Goal: Task Accomplishment & Management: Manage account settings

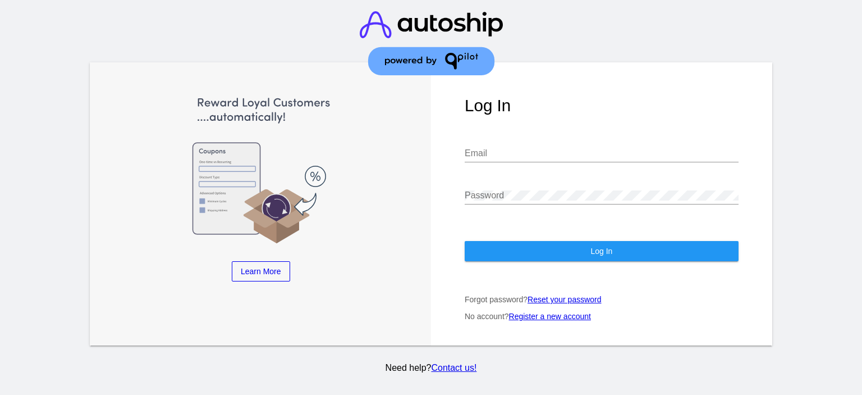
type input "[EMAIL_ADDRESS][DOMAIN_NAME]"
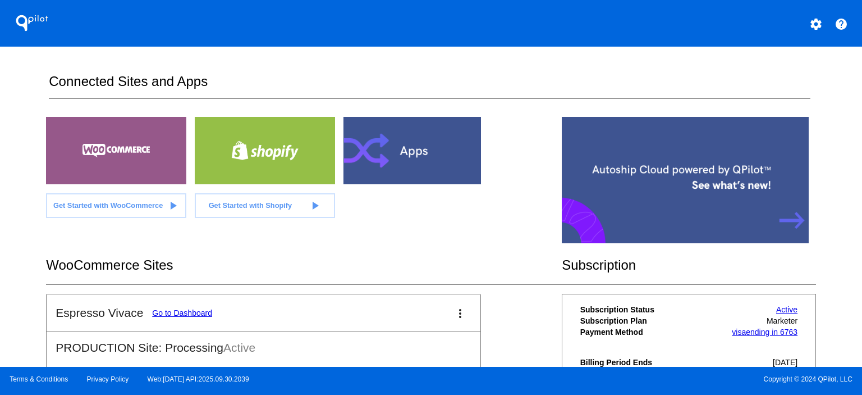
scroll to position [225, 0]
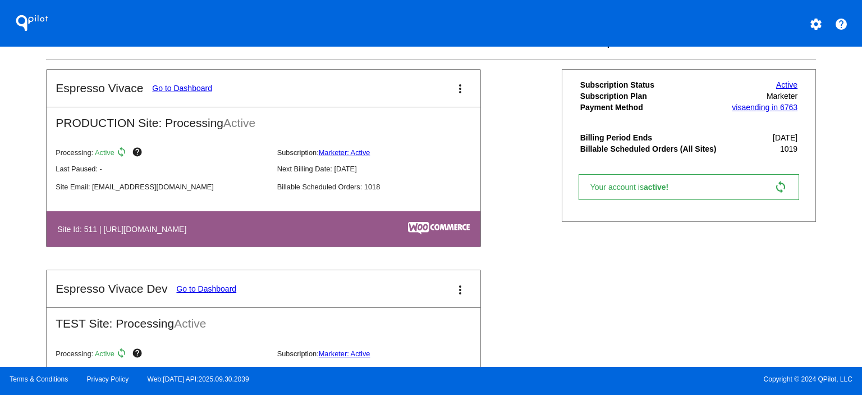
click at [196, 287] on link "Go to Dashboard" at bounding box center [206, 288] width 60 height 9
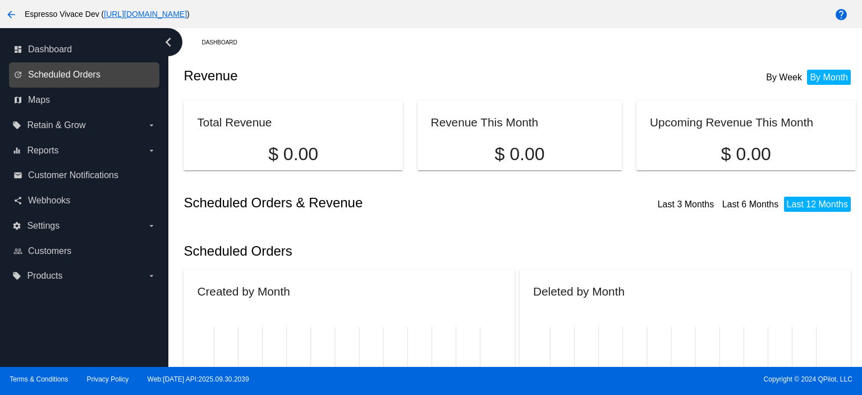
click at [64, 73] on span "Scheduled Orders" at bounding box center [64, 75] width 72 height 10
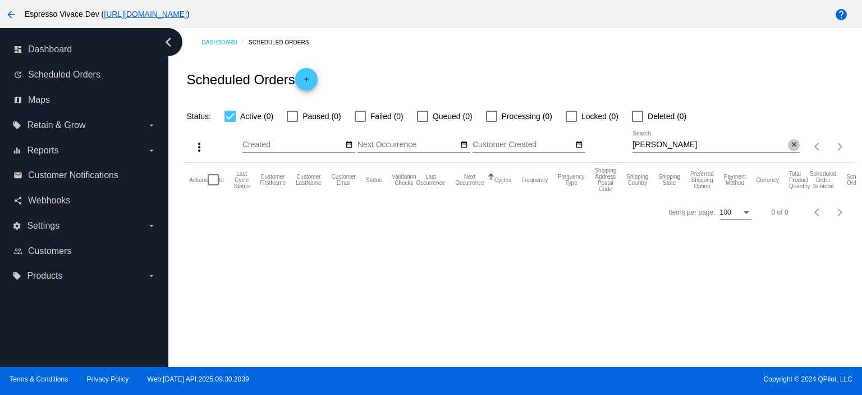
click at [794, 145] on mat-icon "close" at bounding box center [794, 144] width 8 height 9
click at [465, 143] on mat-icon "date_range" at bounding box center [464, 144] width 8 height 9
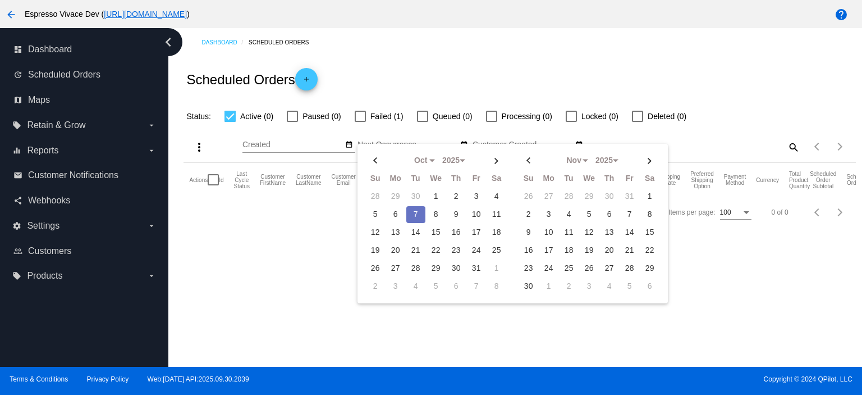
click at [416, 207] on td "7" at bounding box center [415, 214] width 19 height 17
click at [368, 228] on td "12" at bounding box center [375, 232] width 19 height 17
type input "[DATE] - [DATE]"
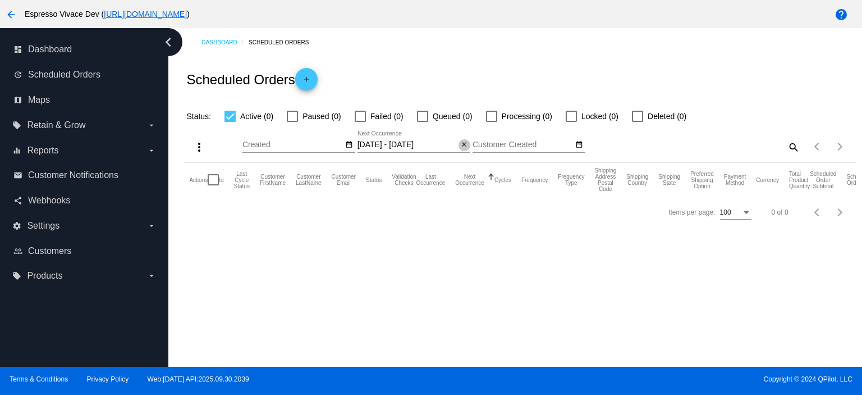
click at [467, 145] on mat-icon "close" at bounding box center [464, 144] width 8 height 9
click at [462, 146] on mat-icon "date_range" at bounding box center [464, 144] width 8 height 9
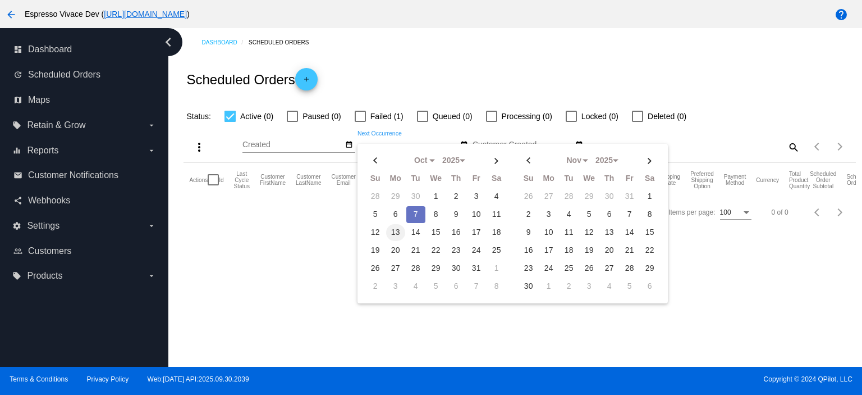
click at [399, 228] on td "13" at bounding box center [395, 232] width 19 height 17
click at [377, 246] on td "19" at bounding box center [375, 250] width 19 height 17
type input "[DATE] - [DATE]"
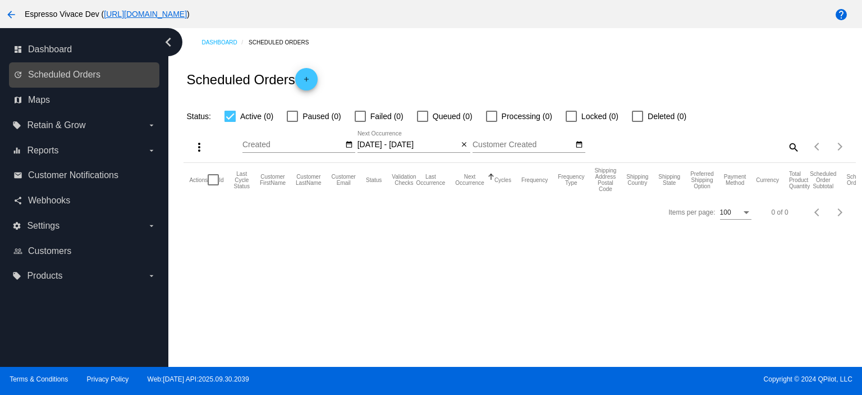
click at [62, 57] on link "dashboard Dashboard" at bounding box center [84, 49] width 143 height 18
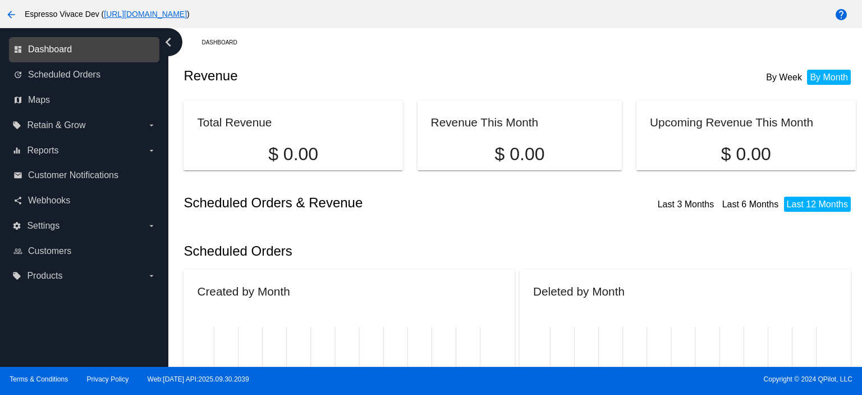
click at [43, 53] on span "Dashboard" at bounding box center [50, 49] width 44 height 10
click at [36, 15] on span "Espresso Vivace Dev ( [URL][DOMAIN_NAME] )" at bounding box center [107, 14] width 165 height 9
click at [13, 13] on mat-icon "arrow_back" at bounding box center [10, 14] width 13 height 13
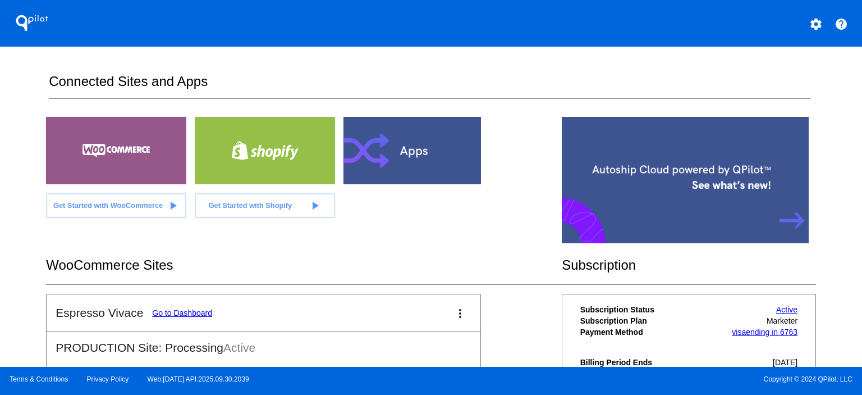
click at [184, 309] on link "Go to Dashboard" at bounding box center [182, 312] width 60 height 9
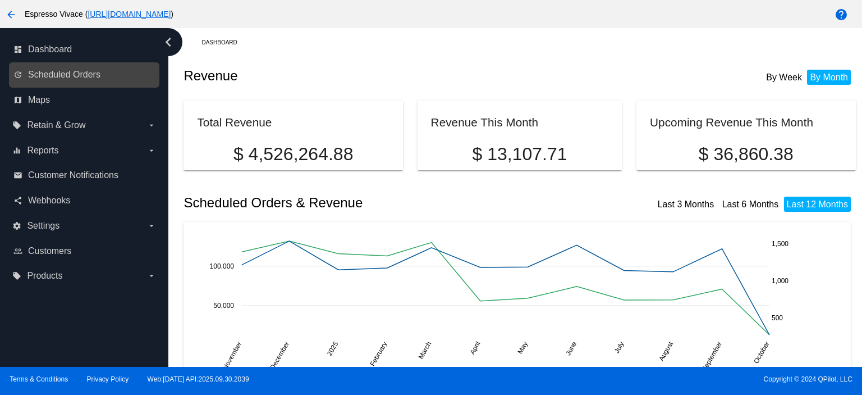
click at [92, 68] on link "update Scheduled Orders" at bounding box center [84, 75] width 143 height 18
select select "9"
select select "2025"
select select "10"
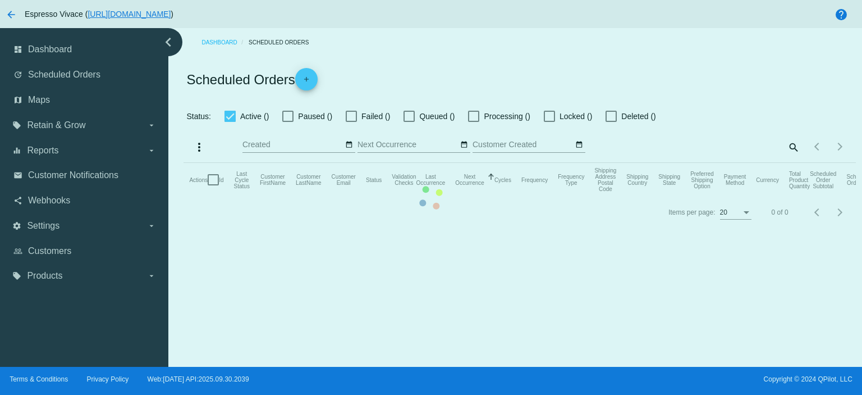
type input "[DATE] - [DATE]"
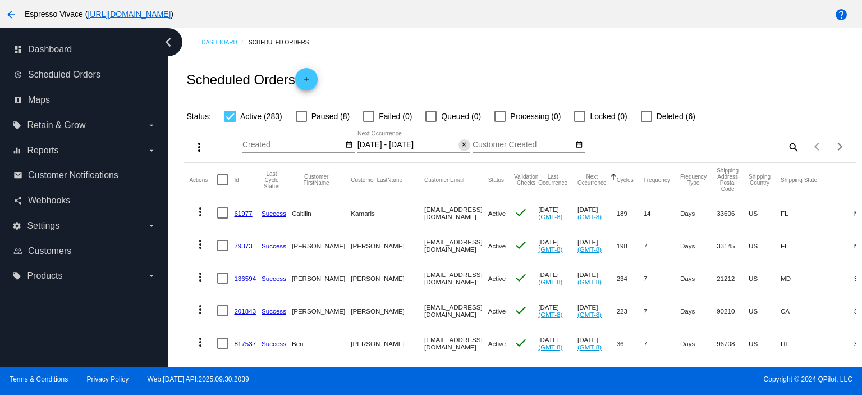
click at [464, 144] on mat-icon "close" at bounding box center [464, 144] width 8 height 9
click at [463, 143] on mat-icon "date_range" at bounding box center [464, 144] width 8 height 9
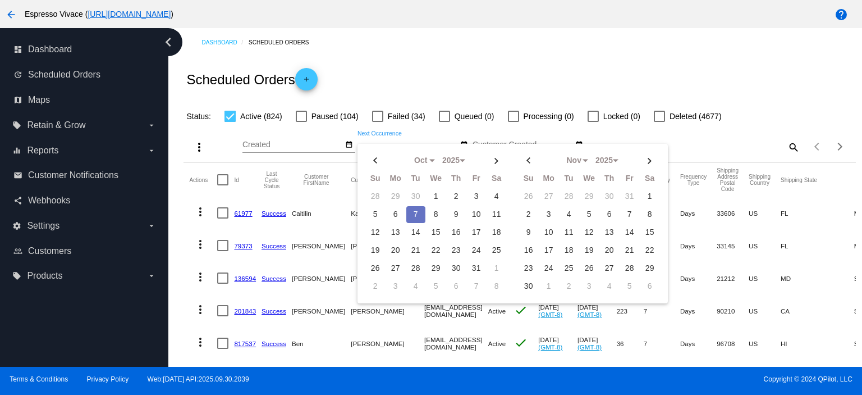
click at [411, 207] on td "7" at bounding box center [415, 214] width 19 height 17
click at [375, 228] on td "12" at bounding box center [375, 232] width 19 height 17
type input "[DATE] - [DATE]"
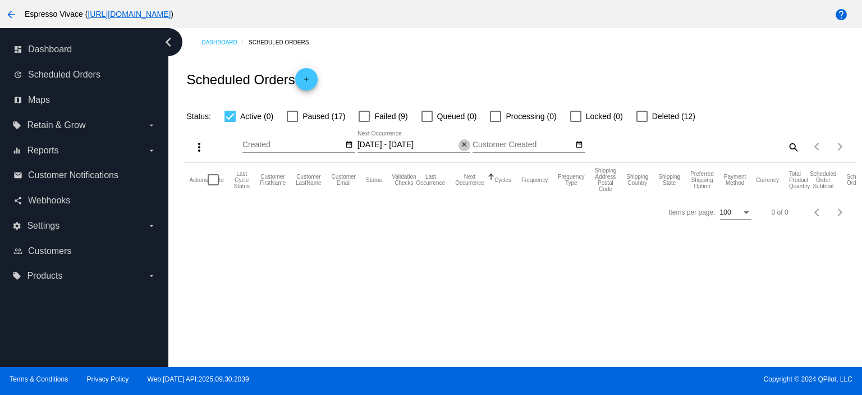
click at [465, 148] on mat-icon "close" at bounding box center [464, 144] width 8 height 9
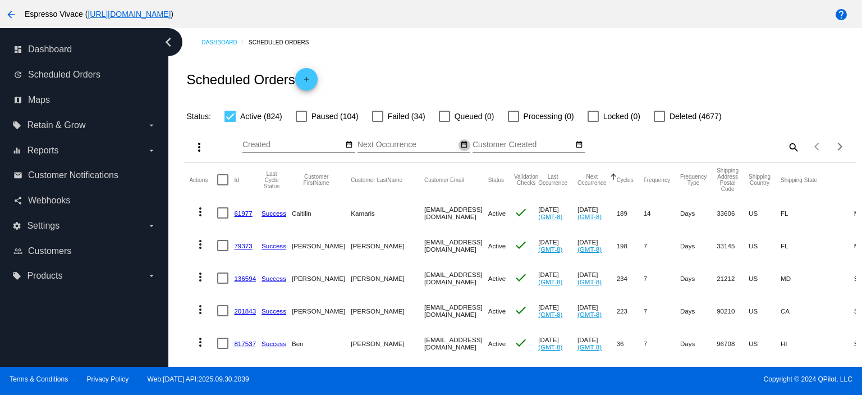
click at [465, 146] on mat-icon "date_range" at bounding box center [464, 144] width 8 height 9
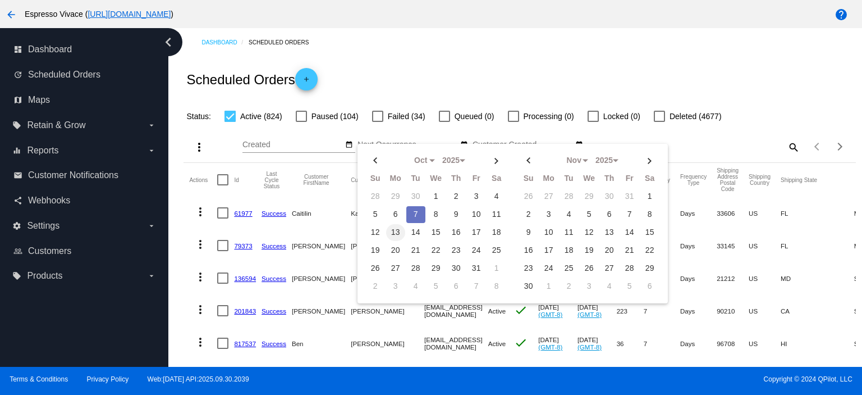
click at [396, 231] on td "13" at bounding box center [395, 232] width 19 height 17
click at [378, 246] on td "19" at bounding box center [375, 250] width 19 height 17
type input "[DATE] - [DATE]"
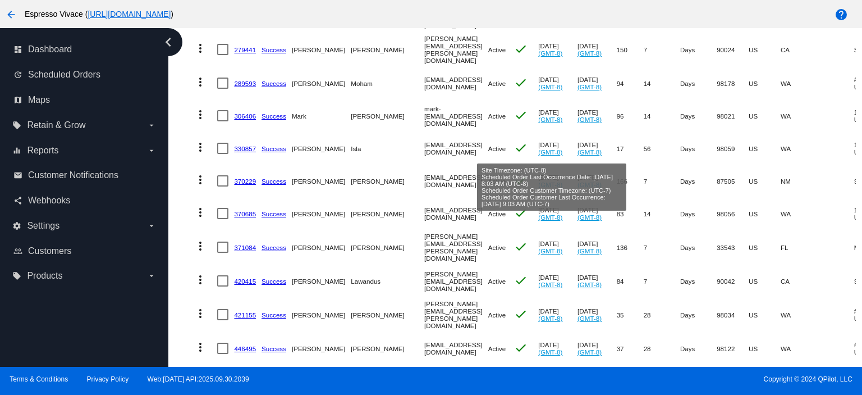
scroll to position [3125, 0]
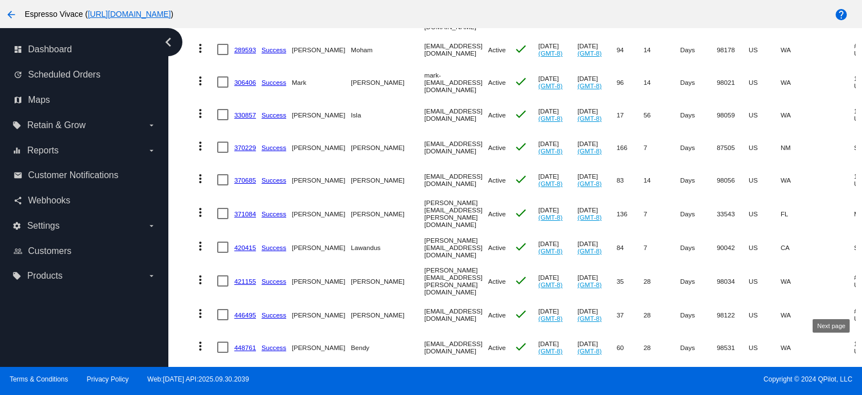
click at [832, 368] on button "Next page" at bounding box center [840, 379] width 22 height 22
click at [830, 368] on button "Next page" at bounding box center [840, 379] width 22 height 22
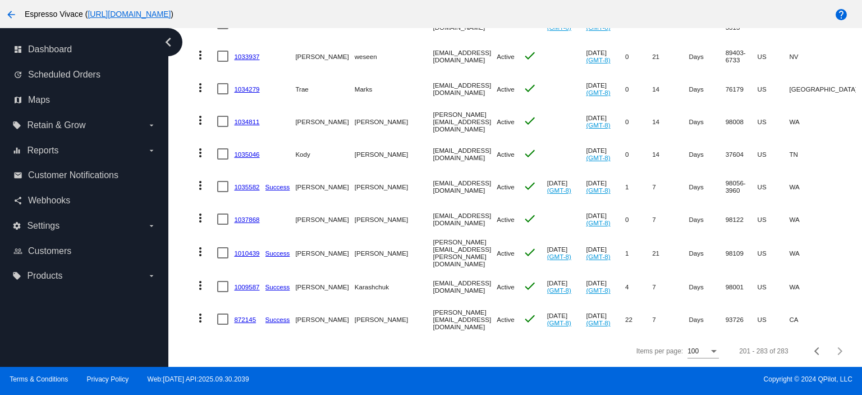
scroll to position [2572, 0]
click at [246, 316] on link "872145" at bounding box center [245, 319] width 22 height 7
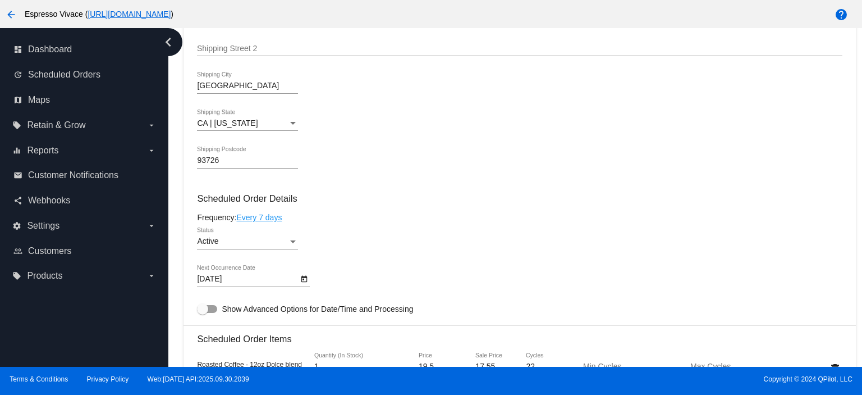
scroll to position [617, 0]
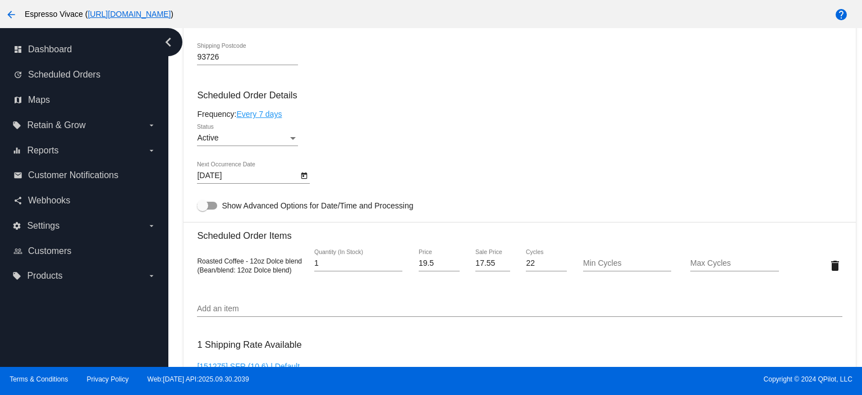
click at [305, 175] on icon "Open calendar" at bounding box center [304, 175] width 6 height 7
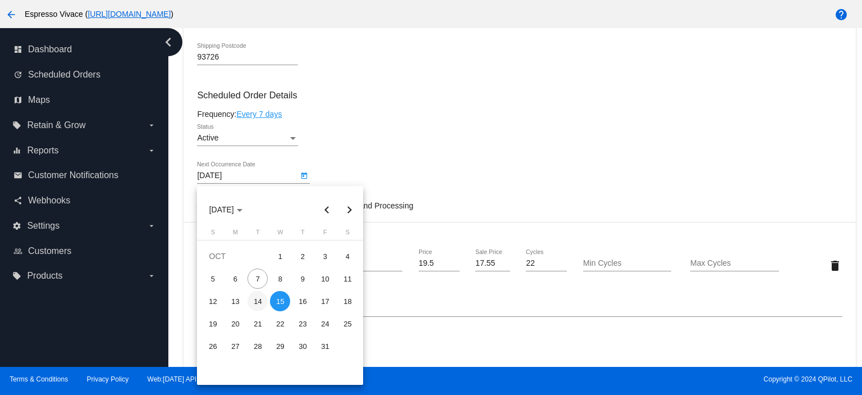
click at [256, 300] on div "14" at bounding box center [258, 301] width 20 height 20
type input "[DATE]"
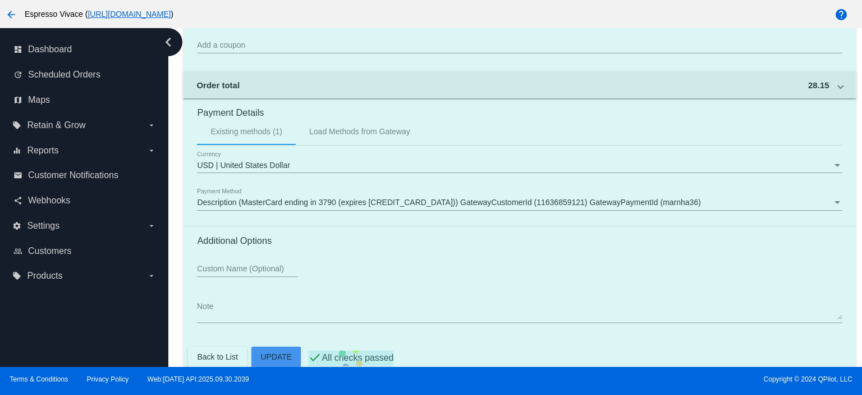
scroll to position [1054, 0]
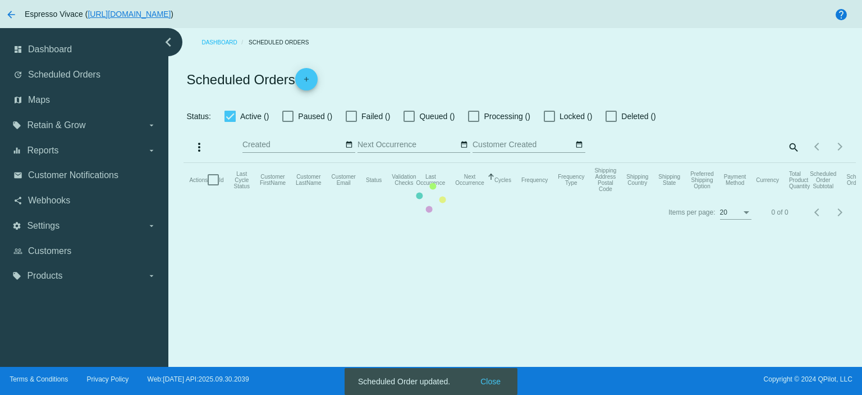
type input "[DATE] - [DATE]"
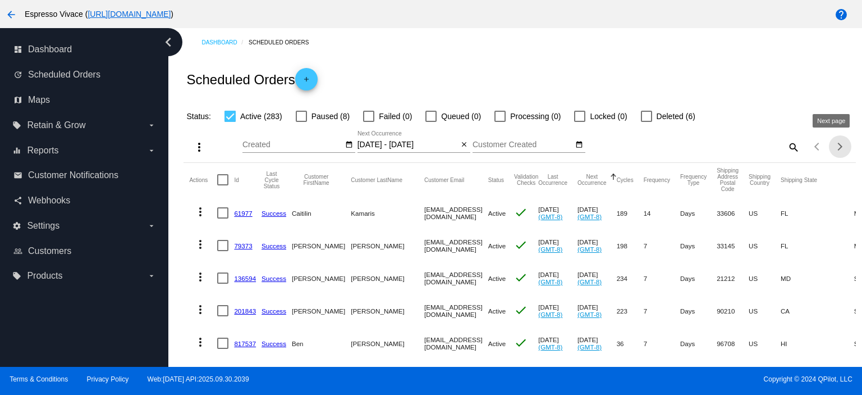
click at [835, 147] on span "Next page" at bounding box center [840, 147] width 22 height 6
click at [835, 148] on span "Next page" at bounding box center [840, 147] width 22 height 6
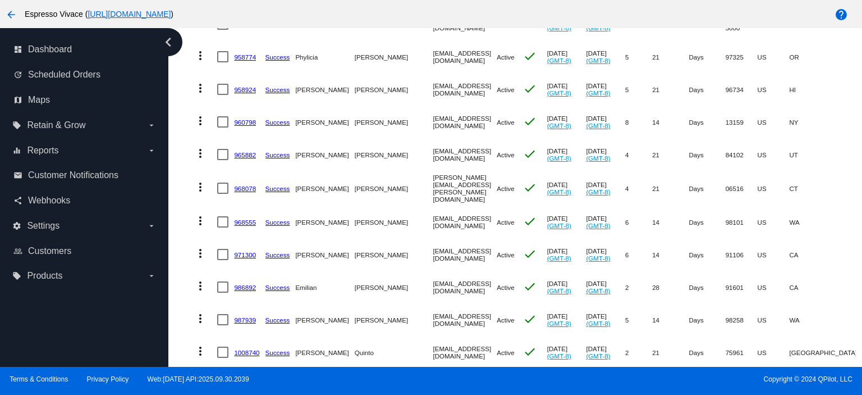
scroll to position [2572, 0]
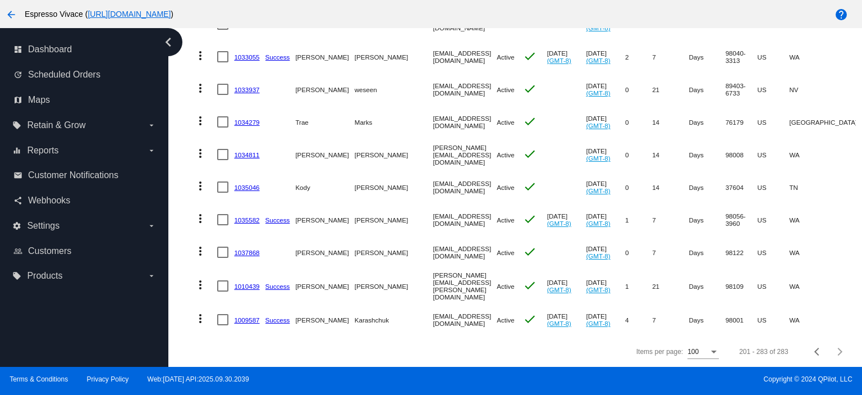
click at [239, 316] on link "1009587" at bounding box center [246, 319] width 25 height 7
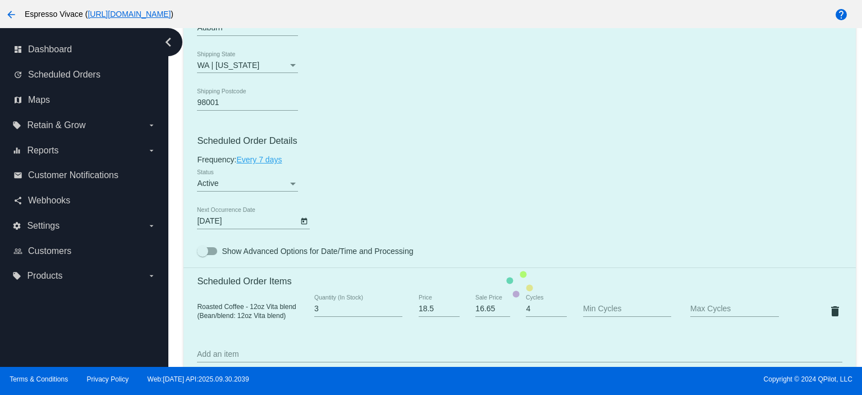
scroll to position [617, 0]
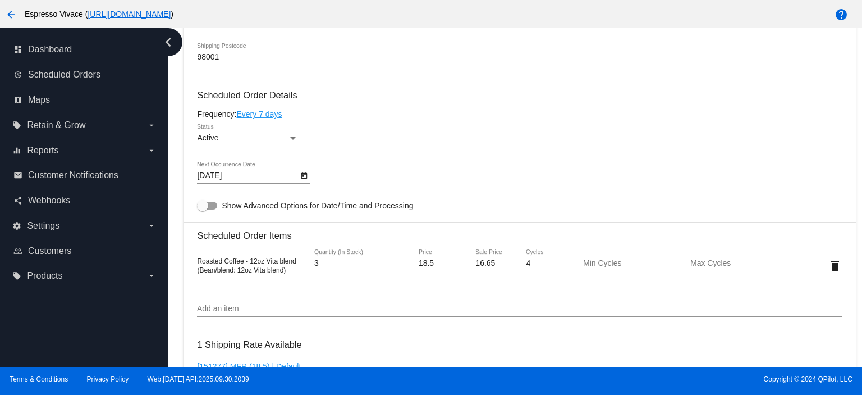
click at [216, 206] on div at bounding box center [207, 206] width 20 height 8
click at [203, 209] on input "Show Advanced Options for Date/Time and Processing" at bounding box center [202, 209] width 1 height 1
checkbox input "true"
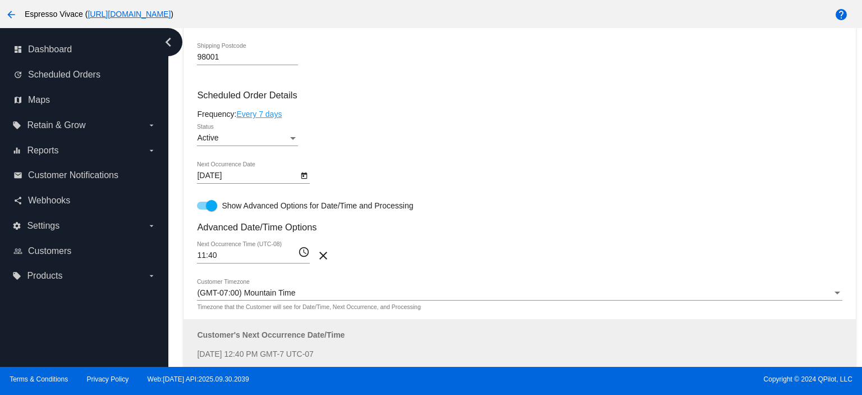
click at [300, 250] on mat-icon "access_time" at bounding box center [304, 251] width 12 height 13
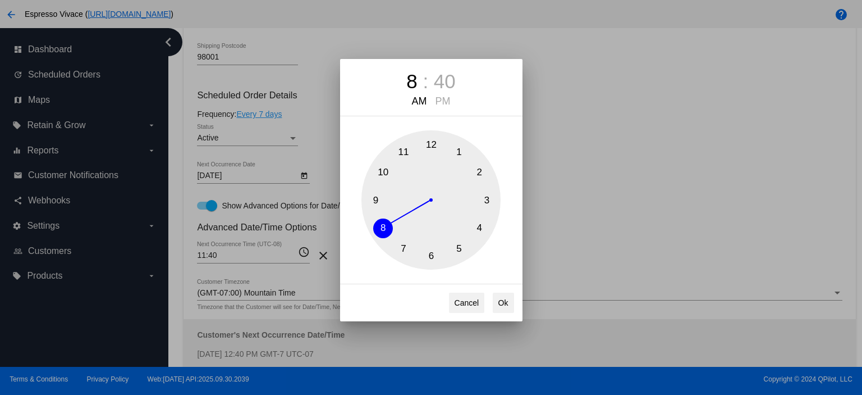
drag, startPoint x: 386, startPoint y: 228, endPoint x: 414, endPoint y: 179, distance: 56.8
click at [386, 228] on button "8" at bounding box center [383, 228] width 20 height 20
click at [439, 76] on div "40" at bounding box center [445, 81] width 22 height 22
click at [436, 141] on button "0" at bounding box center [432, 145] width 20 height 20
click at [431, 143] on button "0" at bounding box center [432, 145] width 20 height 20
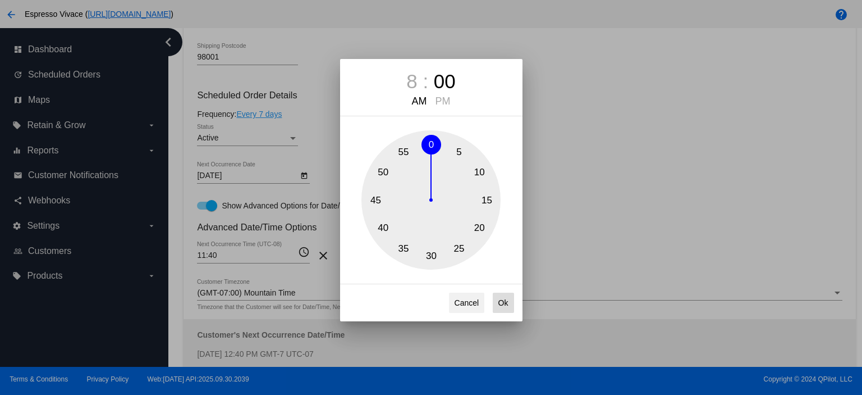
click at [505, 301] on button "Ok" at bounding box center [503, 302] width 21 height 20
type input "08:00"
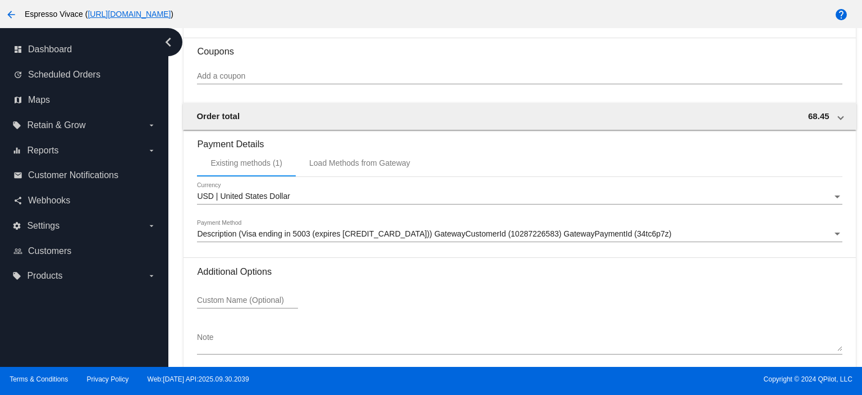
scroll to position [1308, 0]
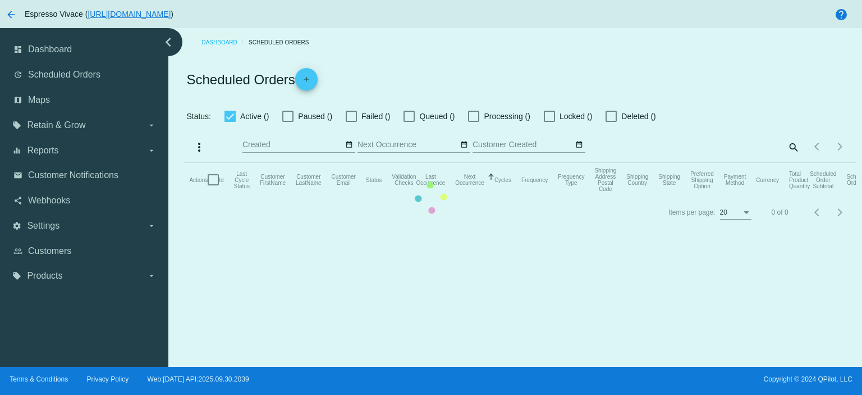
type input "[DATE] - [DATE]"
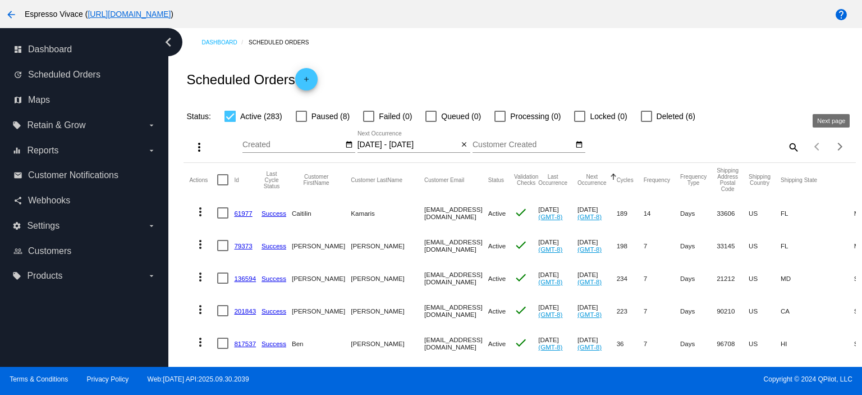
click at [833, 143] on button "Next page" at bounding box center [840, 146] width 22 height 22
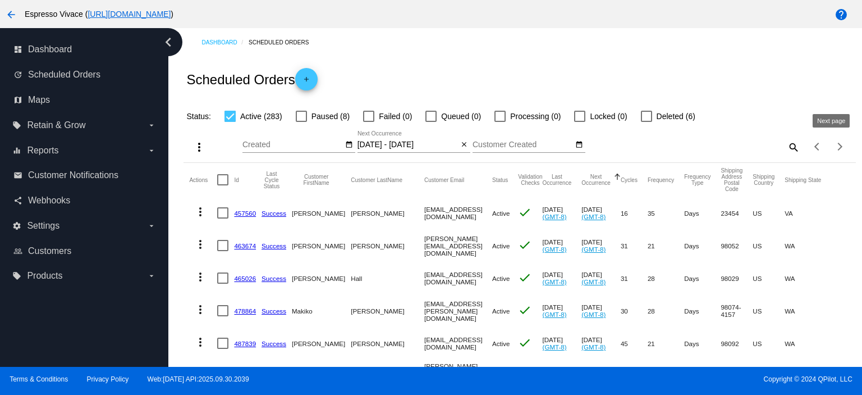
click at [833, 147] on span "Next page" at bounding box center [840, 147] width 22 height 6
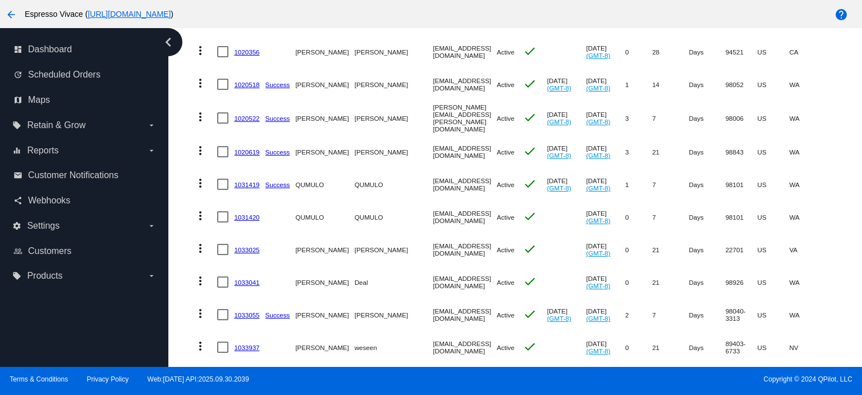
scroll to position [2572, 0]
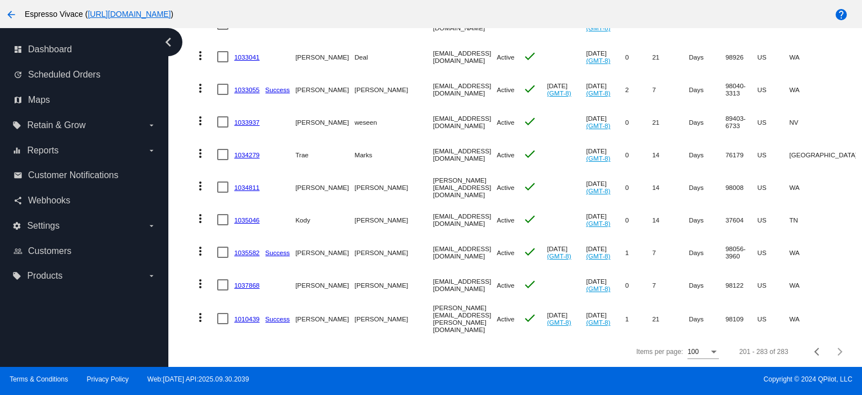
click at [253, 315] on link "1010439" at bounding box center [246, 318] width 25 height 7
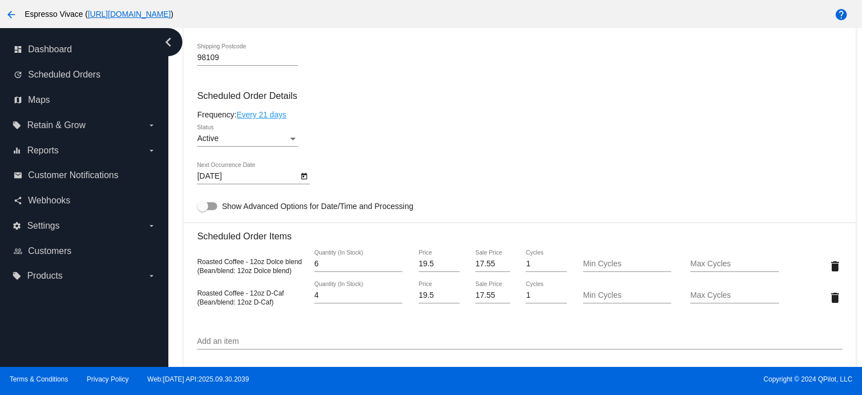
scroll to position [674, 0]
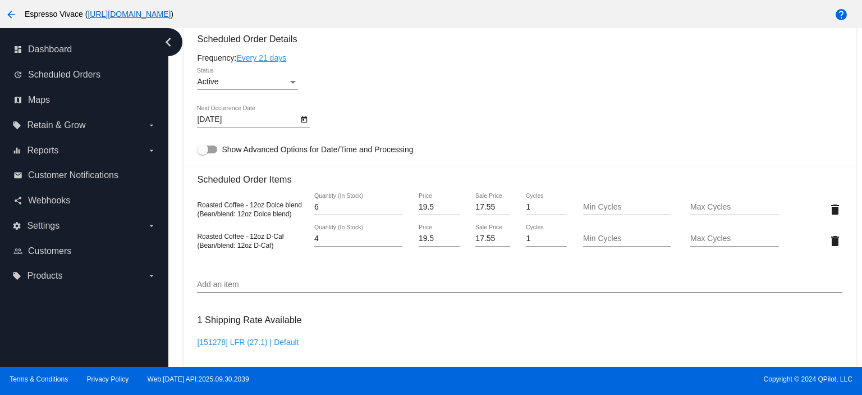
click at [216, 146] on label "Show Advanced Options for Date/Time and Processing" at bounding box center [305, 149] width 216 height 13
click at [203, 153] on input "Show Advanced Options for Date/Time and Processing" at bounding box center [202, 153] width 1 height 1
checkbox input "true"
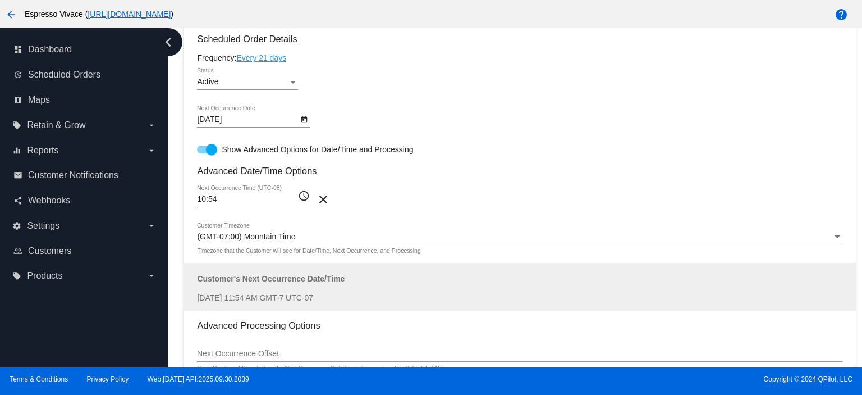
click at [305, 195] on mat-icon "access_time" at bounding box center [304, 195] width 12 height 13
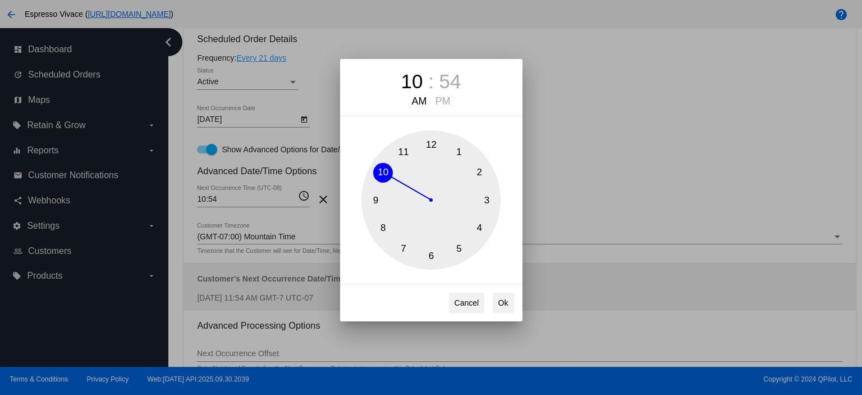
drag, startPoint x: 383, startPoint y: 224, endPoint x: 392, endPoint y: 190, distance: 35.0
click at [384, 222] on button "8" at bounding box center [383, 228] width 20 height 20
click at [446, 79] on div "54" at bounding box center [445, 81] width 22 height 22
click at [432, 140] on button "0" at bounding box center [432, 145] width 20 height 20
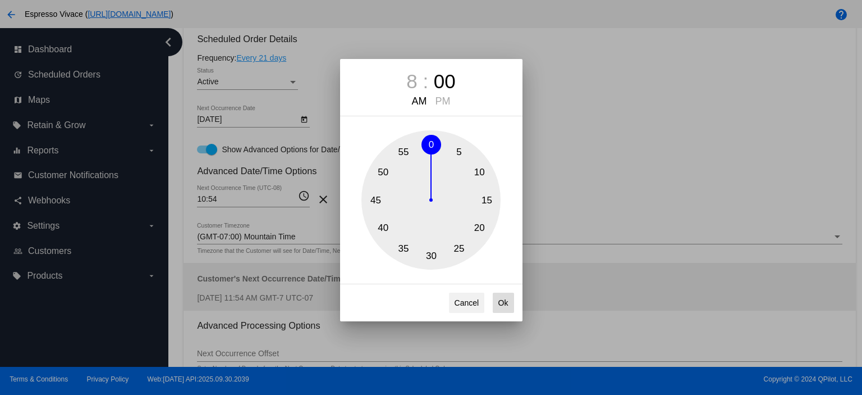
click at [505, 300] on button "Ok" at bounding box center [503, 302] width 21 height 20
type input "08:00"
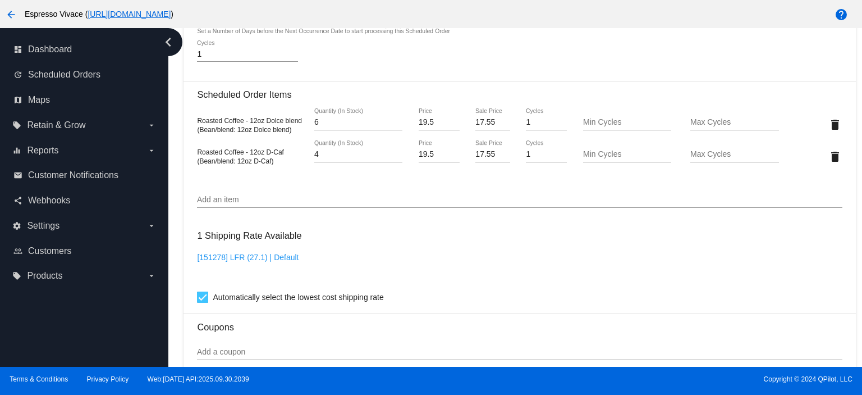
scroll to position [1340, 0]
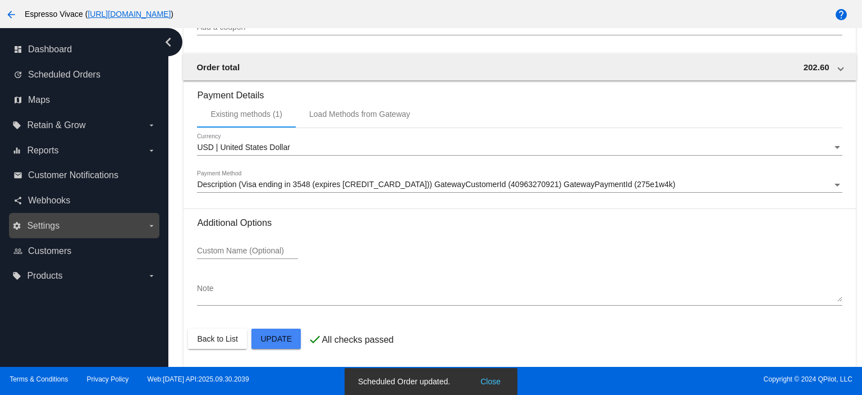
click at [44, 227] on span "Settings" at bounding box center [43, 226] width 33 height 10
click at [0, 0] on input "settings Settings arrow_drop_down" at bounding box center [0, 0] width 0 height 0
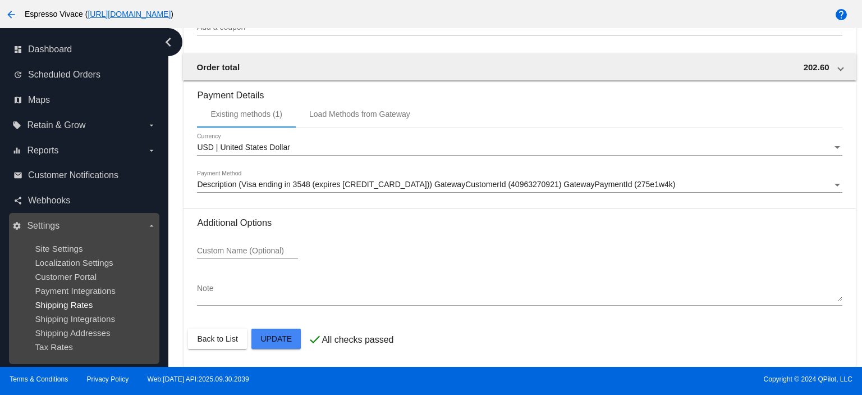
click at [49, 301] on span "Shipping Rates" at bounding box center [64, 305] width 58 height 10
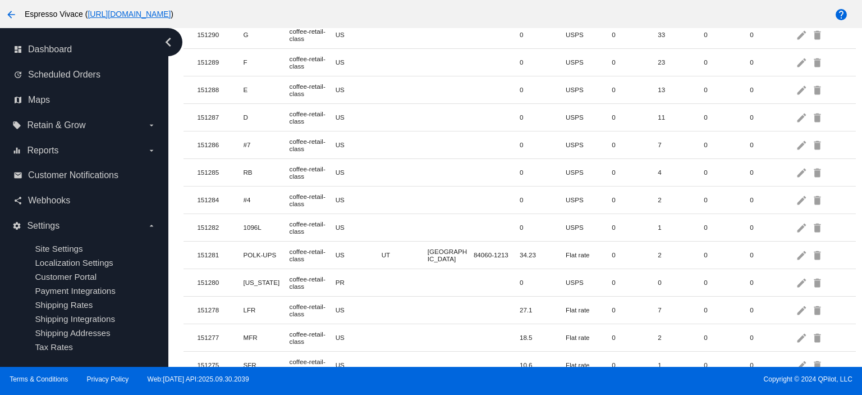
scroll to position [202, 0]
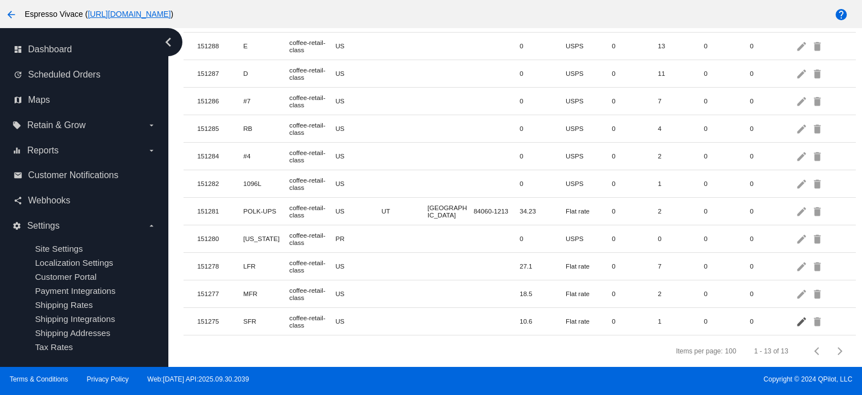
click at [796, 316] on mat-icon "edit" at bounding box center [802, 320] width 13 height 17
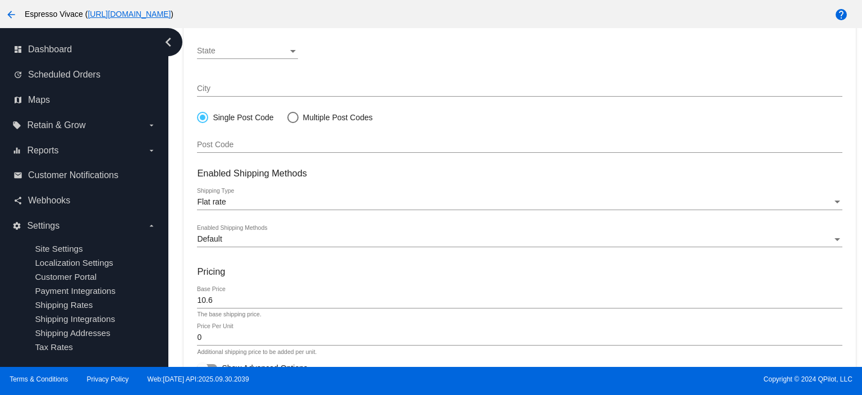
scroll to position [328, 0]
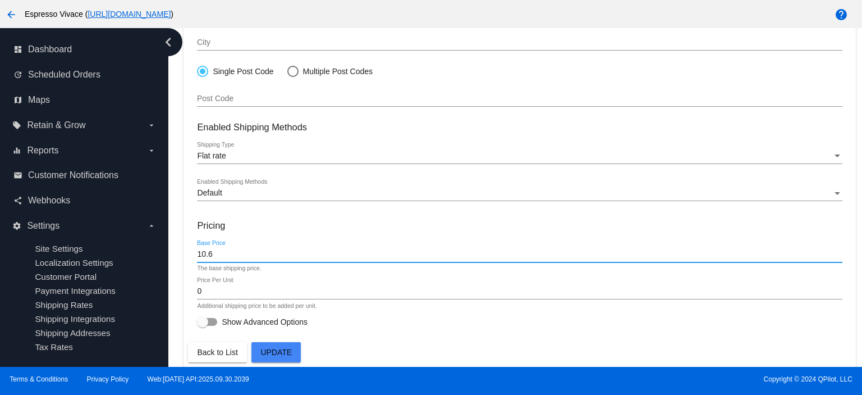
drag, startPoint x: 213, startPoint y: 255, endPoint x: 181, endPoint y: 254, distance: 32.0
click at [181, 254] on div "Dashboard Shipping Rates arrow_back Edit Shipping Rate SFR Name Enter a name fo…" at bounding box center [519, 34] width 685 height 666
type input "11.30"
click at [279, 351] on span "Update" at bounding box center [275, 351] width 31 height 9
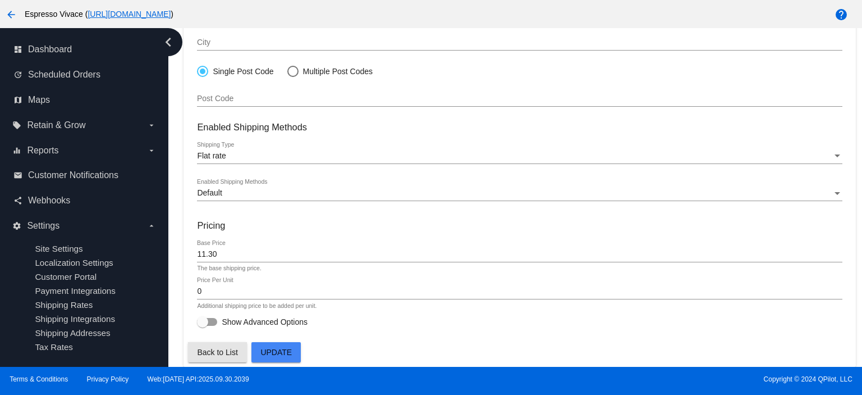
click at [215, 349] on span "Back to List" at bounding box center [217, 351] width 40 height 9
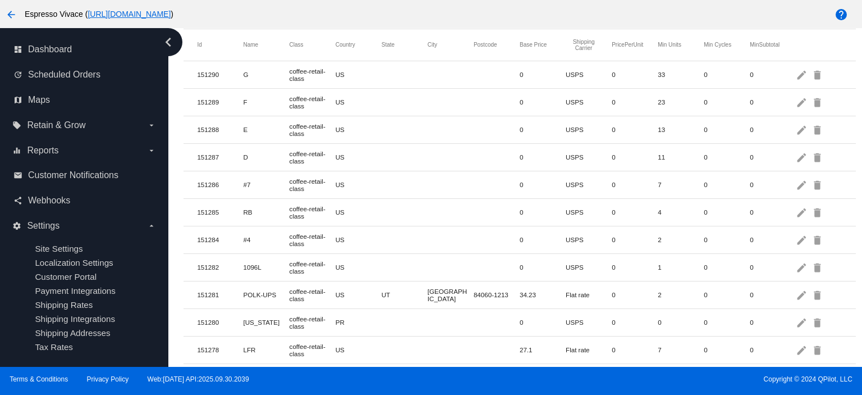
scroll to position [202, 0]
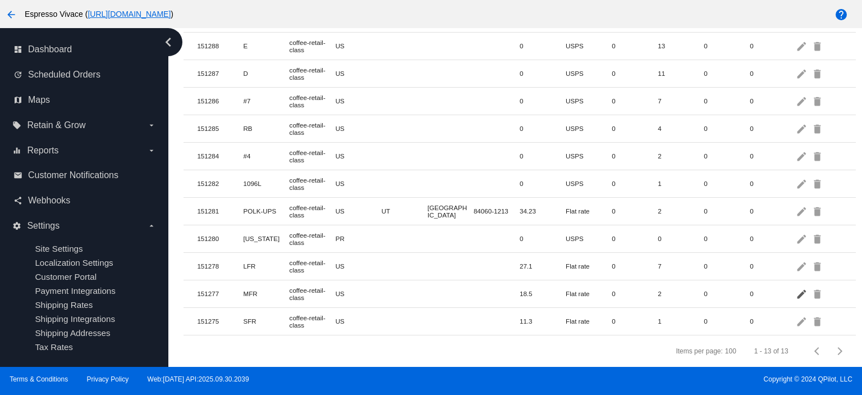
click at [797, 287] on mat-icon "edit" at bounding box center [802, 293] width 13 height 17
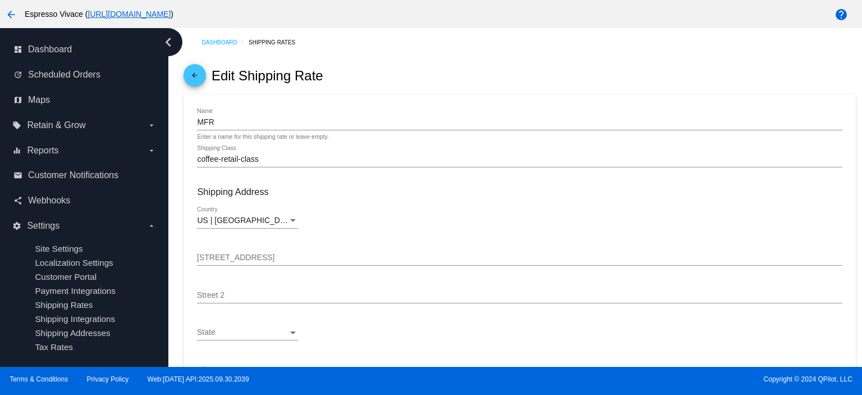
scroll to position [281, 0]
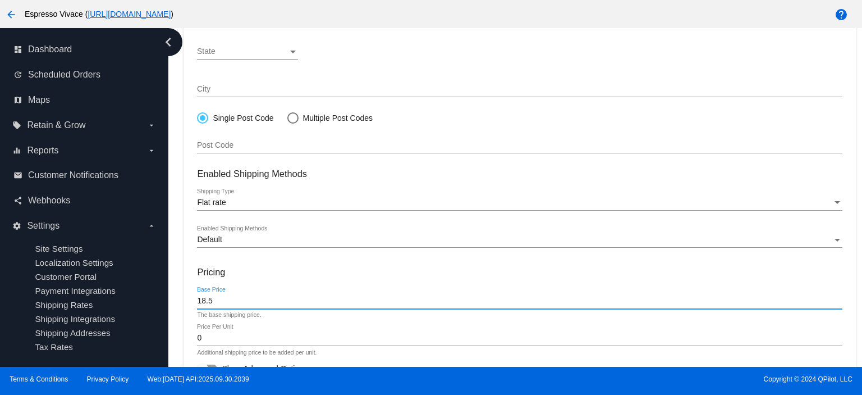
drag, startPoint x: 225, startPoint y: 304, endPoint x: 213, endPoint y: 307, distance: 12.3
click at [182, 303] on div "Dashboard Shipping Rates arrow_back Edit Shipping Rate MFR Name Enter a name fo…" at bounding box center [519, 80] width 685 height 666
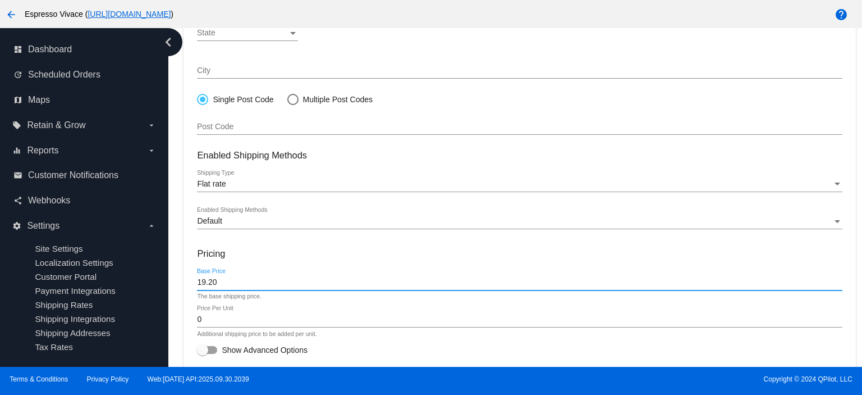
scroll to position [328, 0]
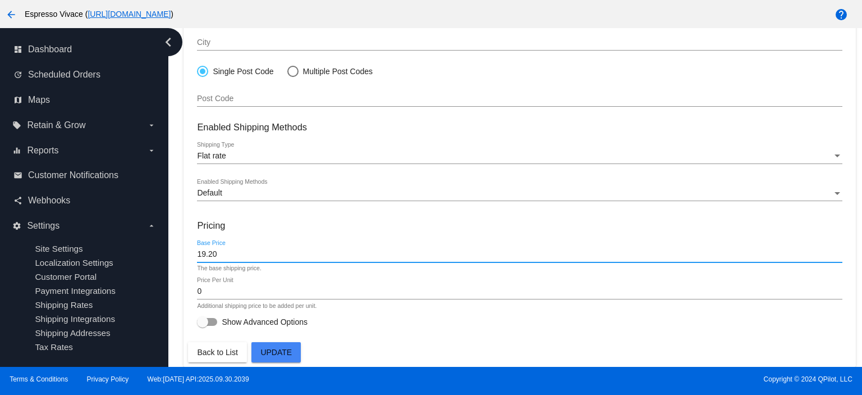
type input "19.20"
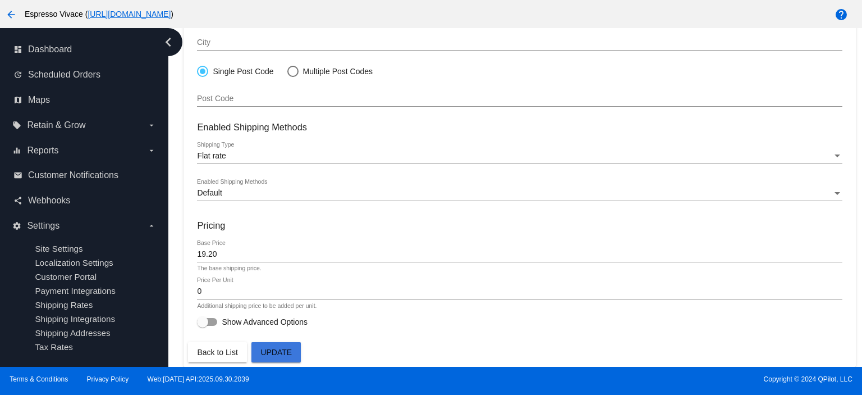
drag, startPoint x: 280, startPoint y: 352, endPoint x: 260, endPoint y: 342, distance: 21.8
click at [280, 351] on span "Update" at bounding box center [275, 351] width 31 height 9
click at [222, 352] on span "Back to List" at bounding box center [217, 351] width 40 height 9
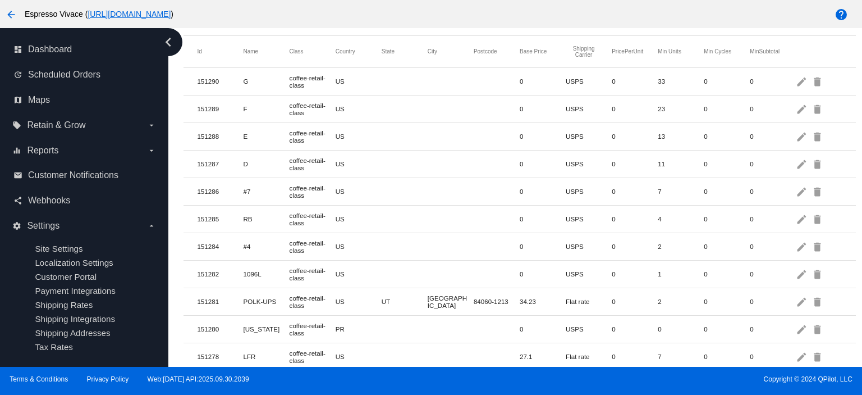
scroll to position [202, 0]
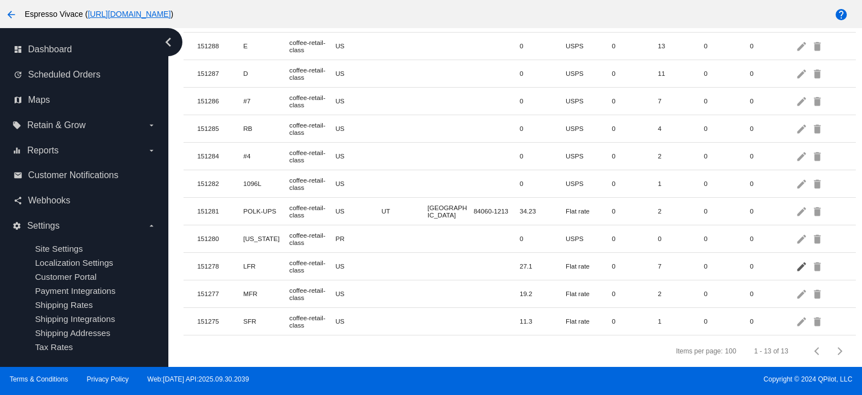
click at [796, 257] on mat-icon "edit" at bounding box center [802, 265] width 13 height 17
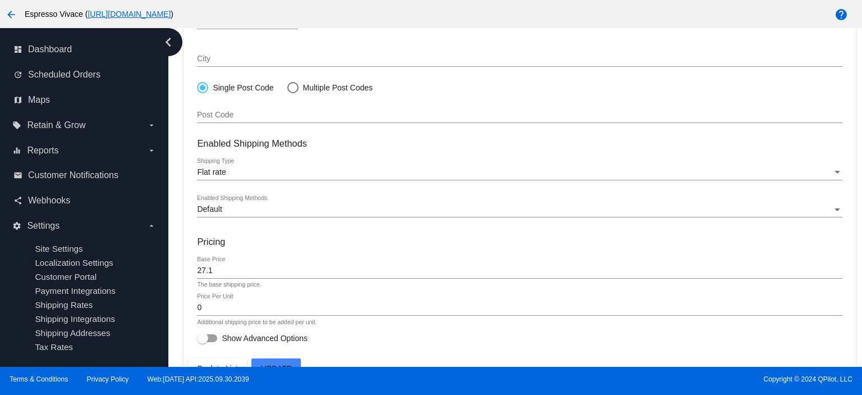
scroll to position [328, 0]
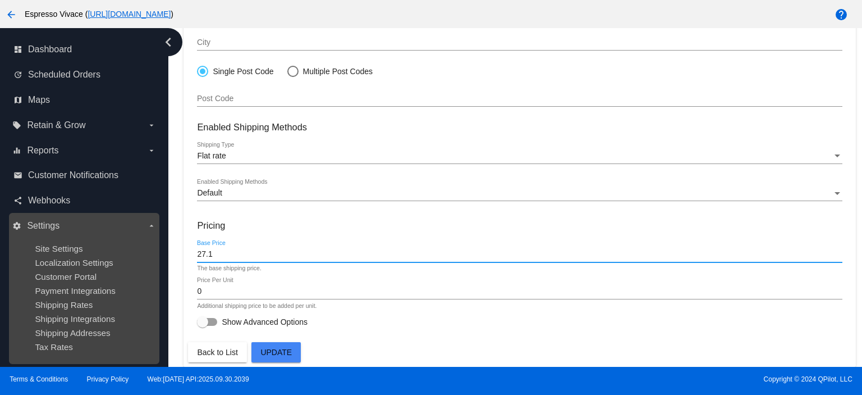
drag, startPoint x: 218, startPoint y: 251, endPoint x: 111, endPoint y: 252, distance: 107.2
click at [111, 252] on div "dashboard Dashboard update Scheduled Orders map Maps local_offer Retain & Grow …" at bounding box center [431, 197] width 862 height 338
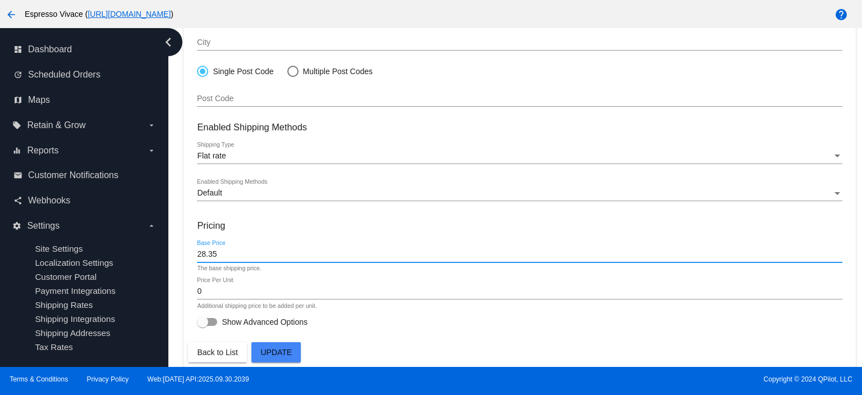
type input "28.35"
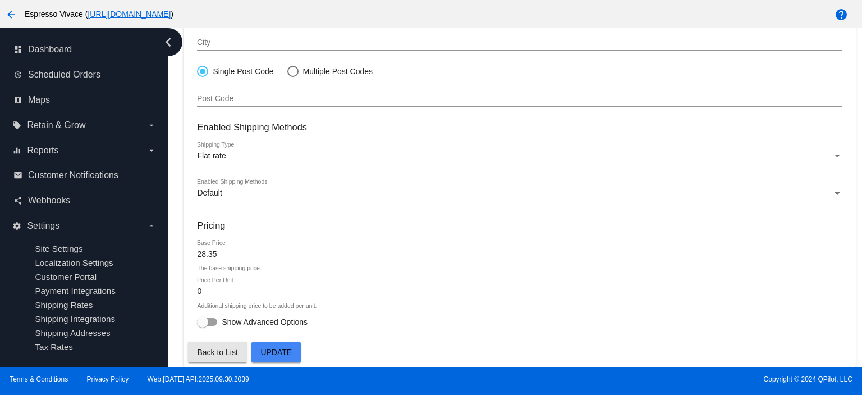
click at [220, 352] on span "Back to List" at bounding box center [217, 351] width 40 height 9
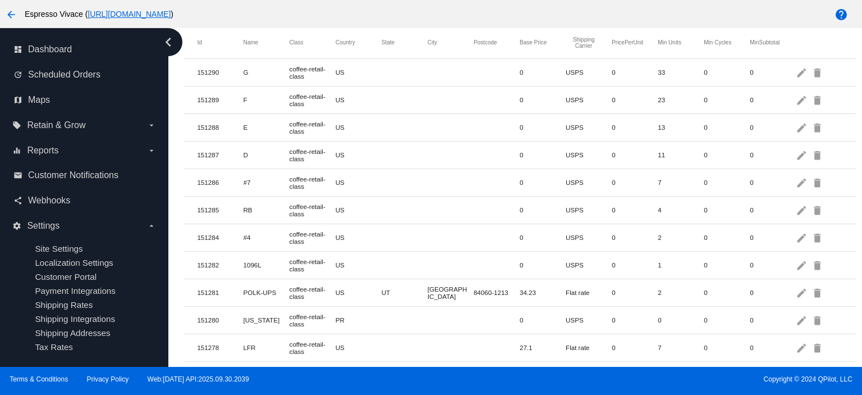
scroll to position [202, 0]
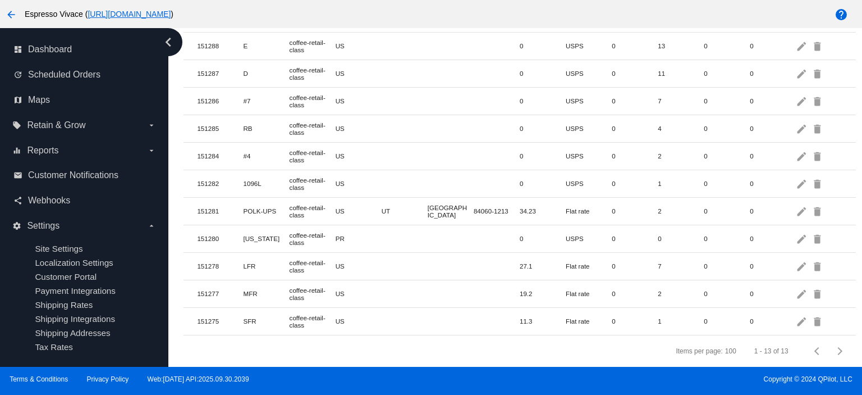
click at [797, 258] on mat-icon "edit" at bounding box center [802, 265] width 13 height 17
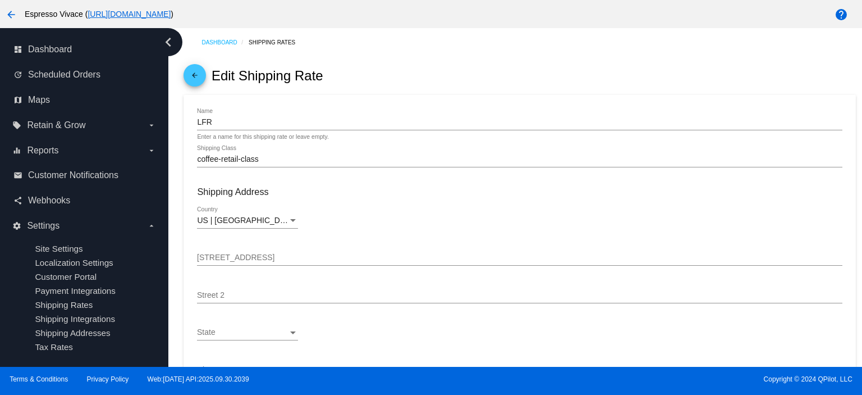
scroll to position [328, 0]
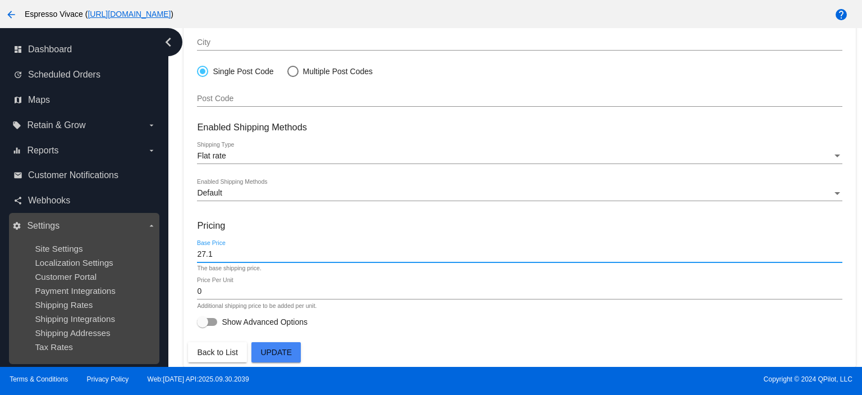
drag, startPoint x: 221, startPoint y: 254, endPoint x: 148, endPoint y: 253, distance: 73.0
click at [148, 253] on div "dashboard Dashboard update Scheduled Orders map Maps local_offer Retain & Grow …" at bounding box center [431, 197] width 862 height 338
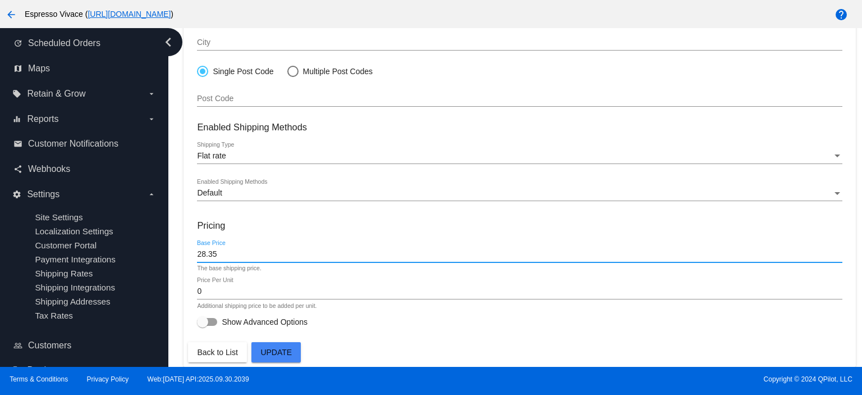
scroll to position [59, 0]
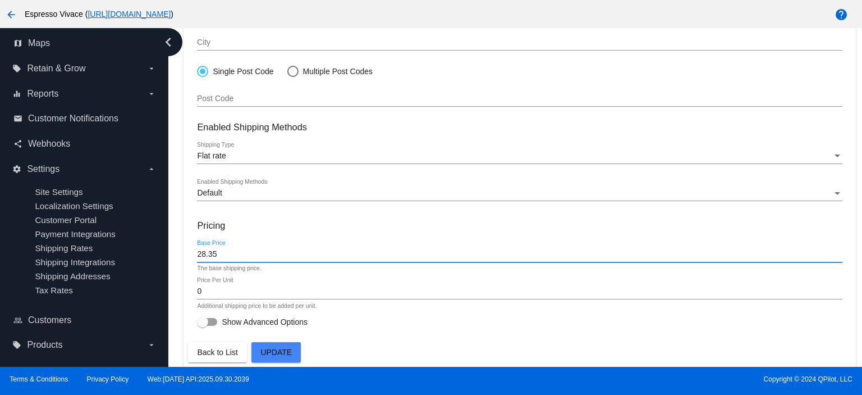
type input "28.35"
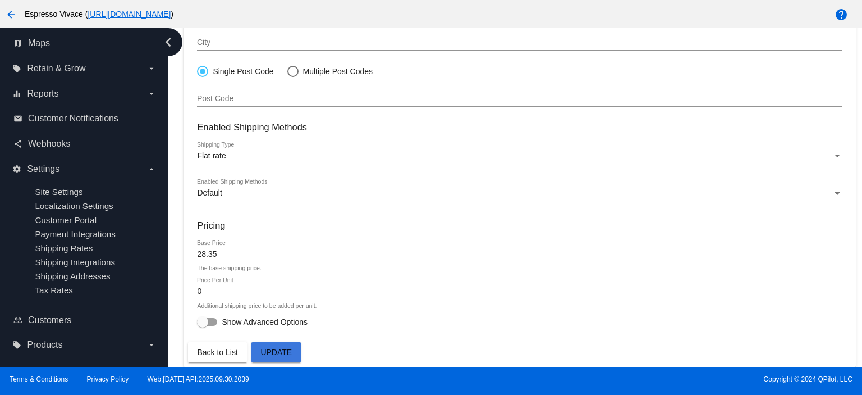
click at [275, 347] on button "Update" at bounding box center [275, 352] width 49 height 20
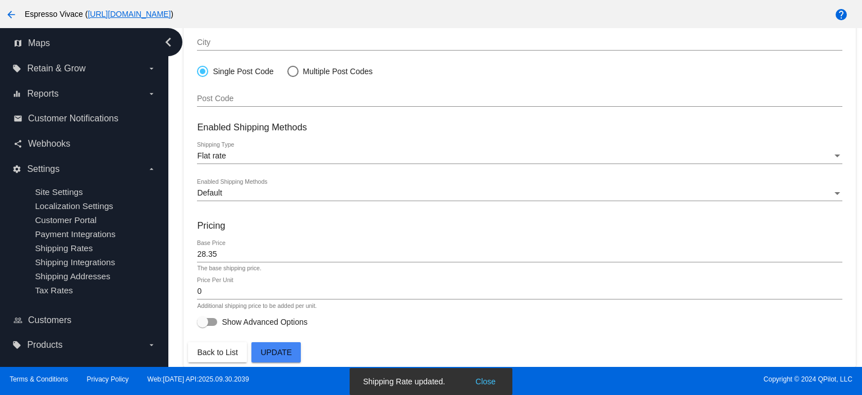
click at [222, 351] on span "Back to List" at bounding box center [217, 351] width 40 height 9
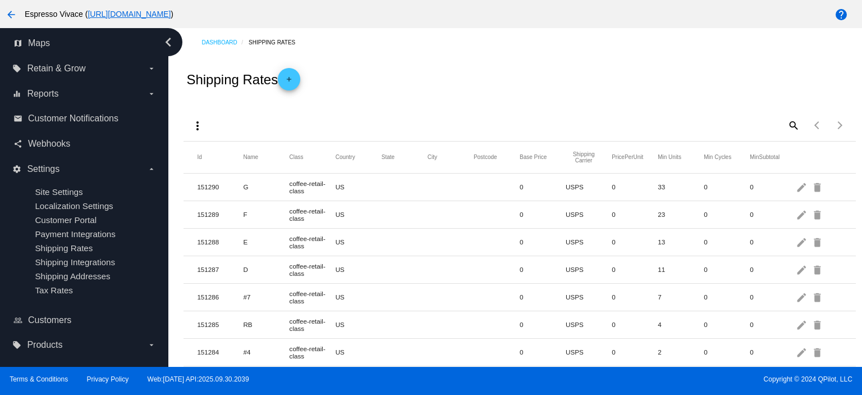
scroll to position [202, 0]
